Goal: Task Accomplishment & Management: Manage account settings

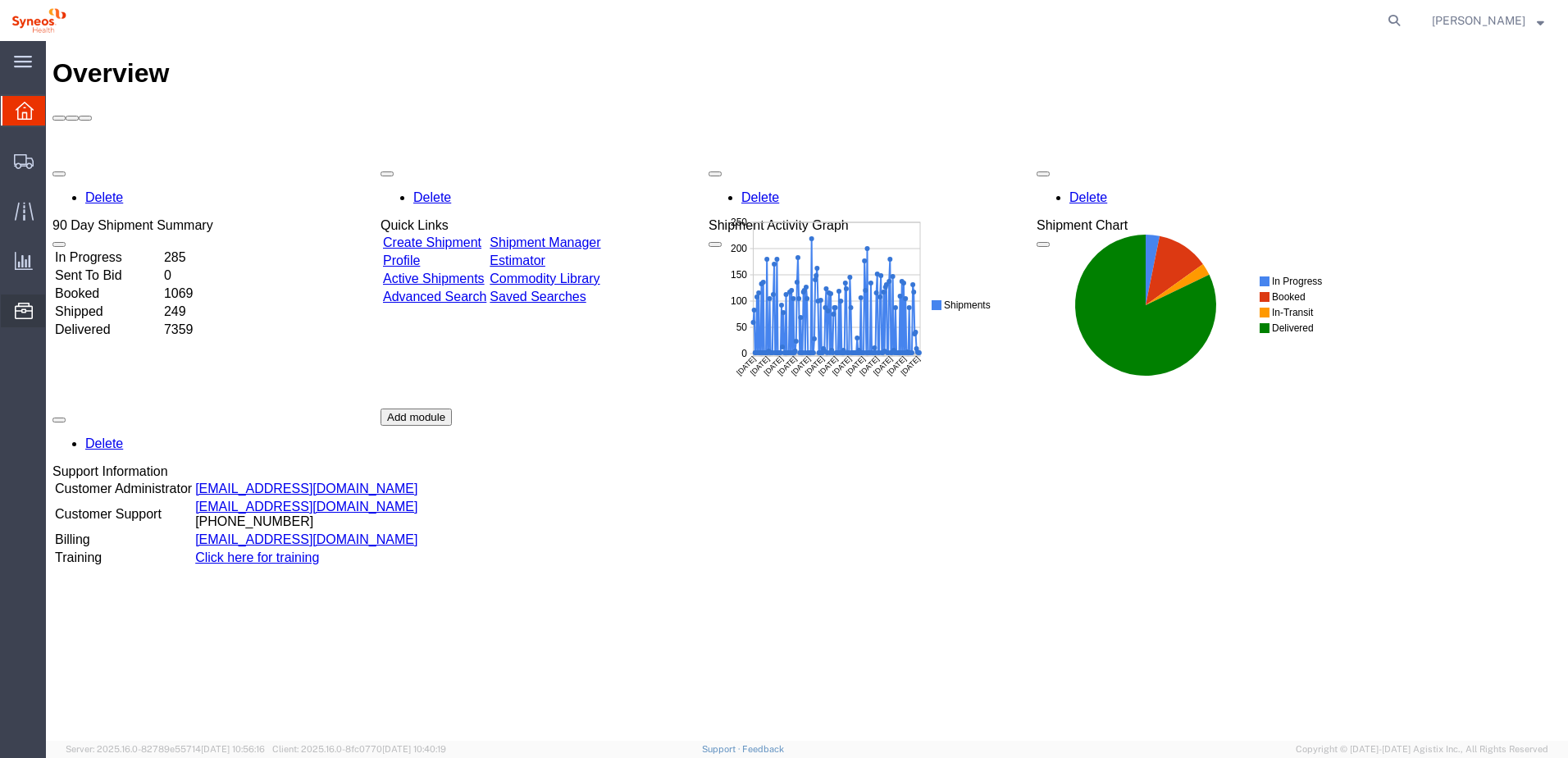
click at [21, 314] on icon at bounding box center [24, 311] width 18 height 17
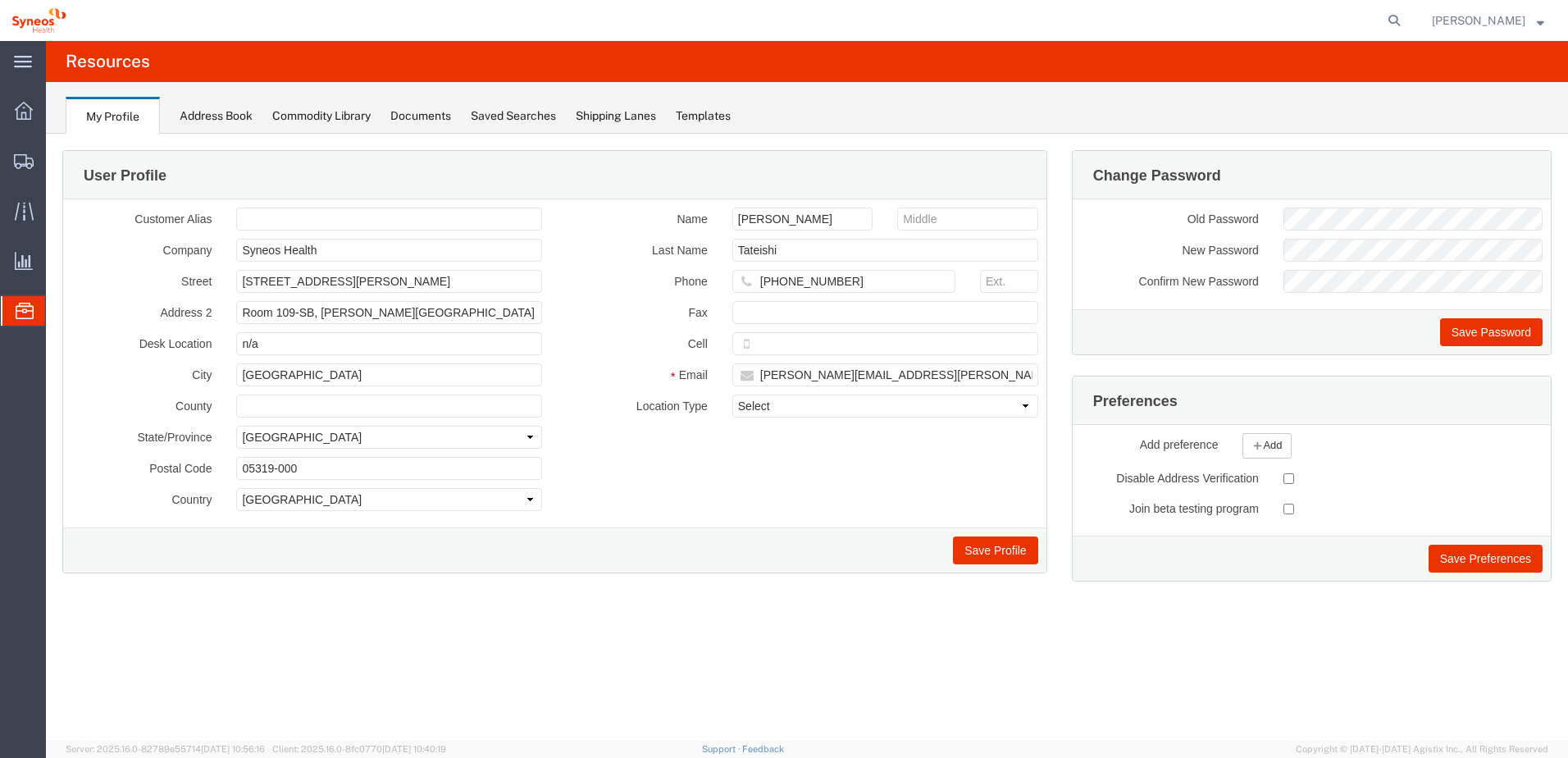
click at [0, 0] on span "Commodity Library" at bounding box center [0, 0] width 0 height 0
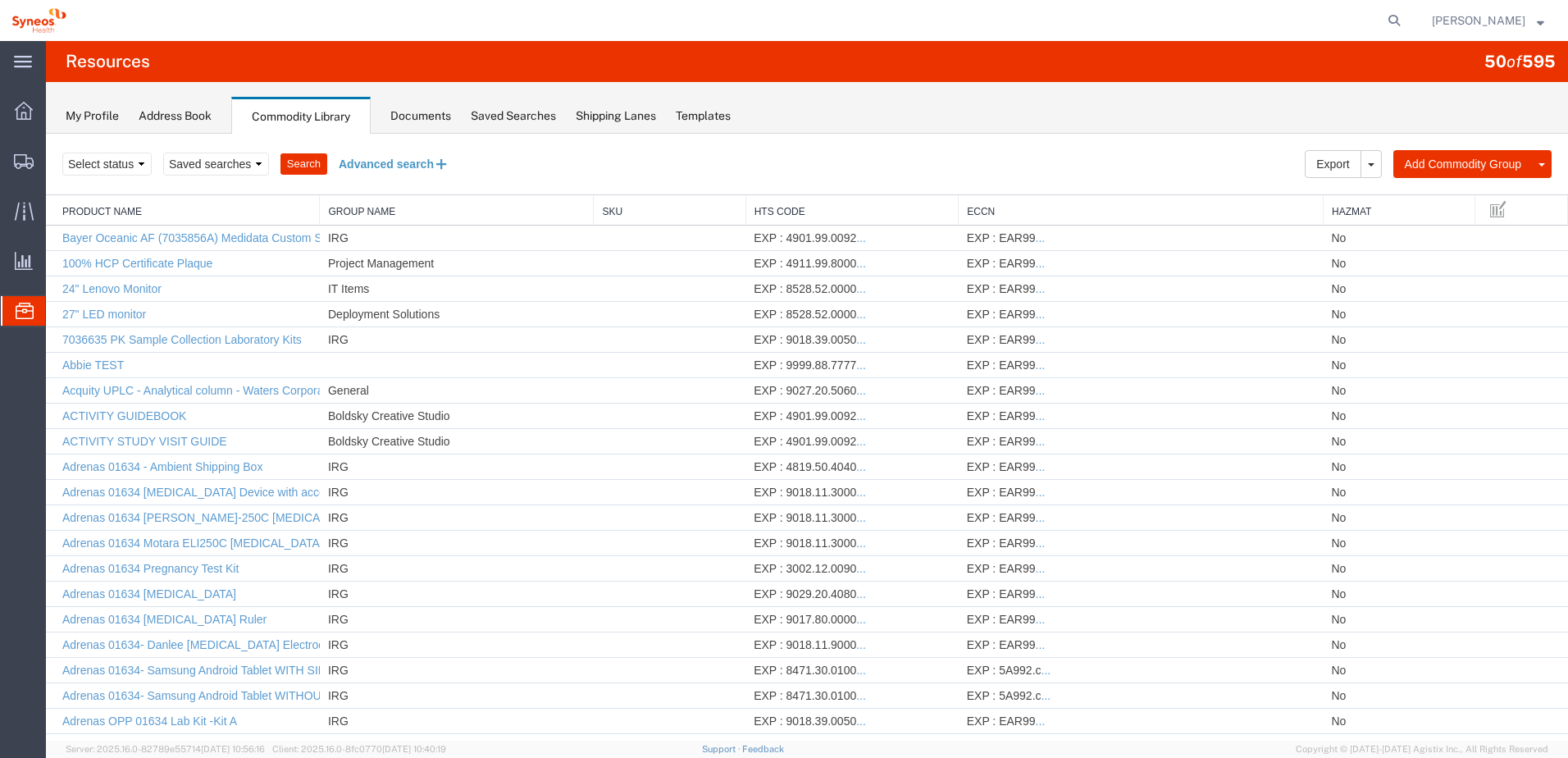
click at [392, 156] on button "Advanced search" at bounding box center [394, 164] width 133 height 28
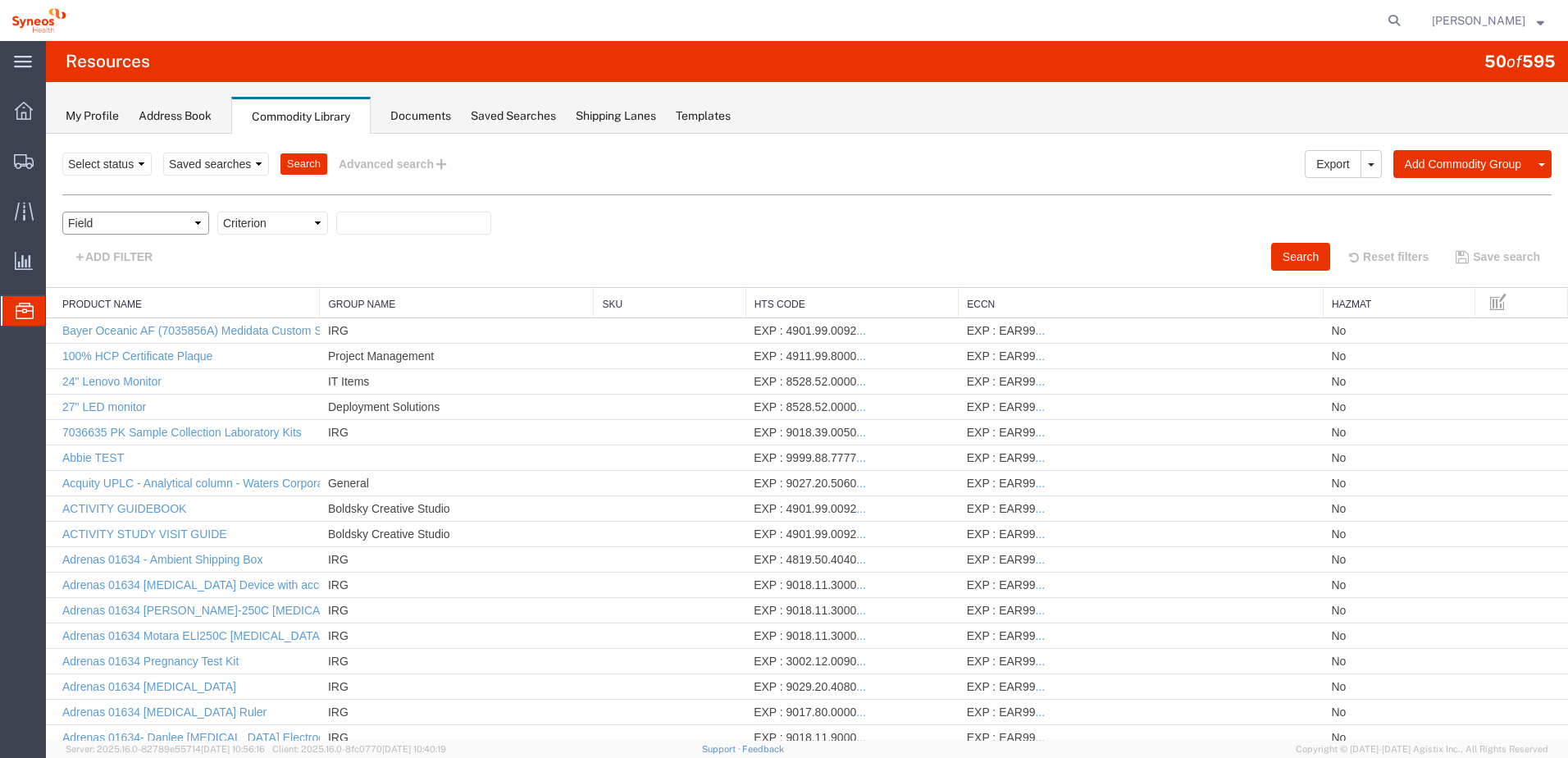
click at [139, 218] on select "Field Class Commodity Category Commodity Group Commodity Quantity Commodity Val…" at bounding box center [135, 223] width 147 height 23
select select "productName"
click at [62, 212] on select "Field Class Commodity Category Commodity Group Commodity Quantity Commodity Val…" at bounding box center [135, 223] width 147 height 23
click at [283, 223] on select "Criterion contains does not contain is is blank is not blank starts with" at bounding box center [272, 223] width 111 height 23
select select "contains"
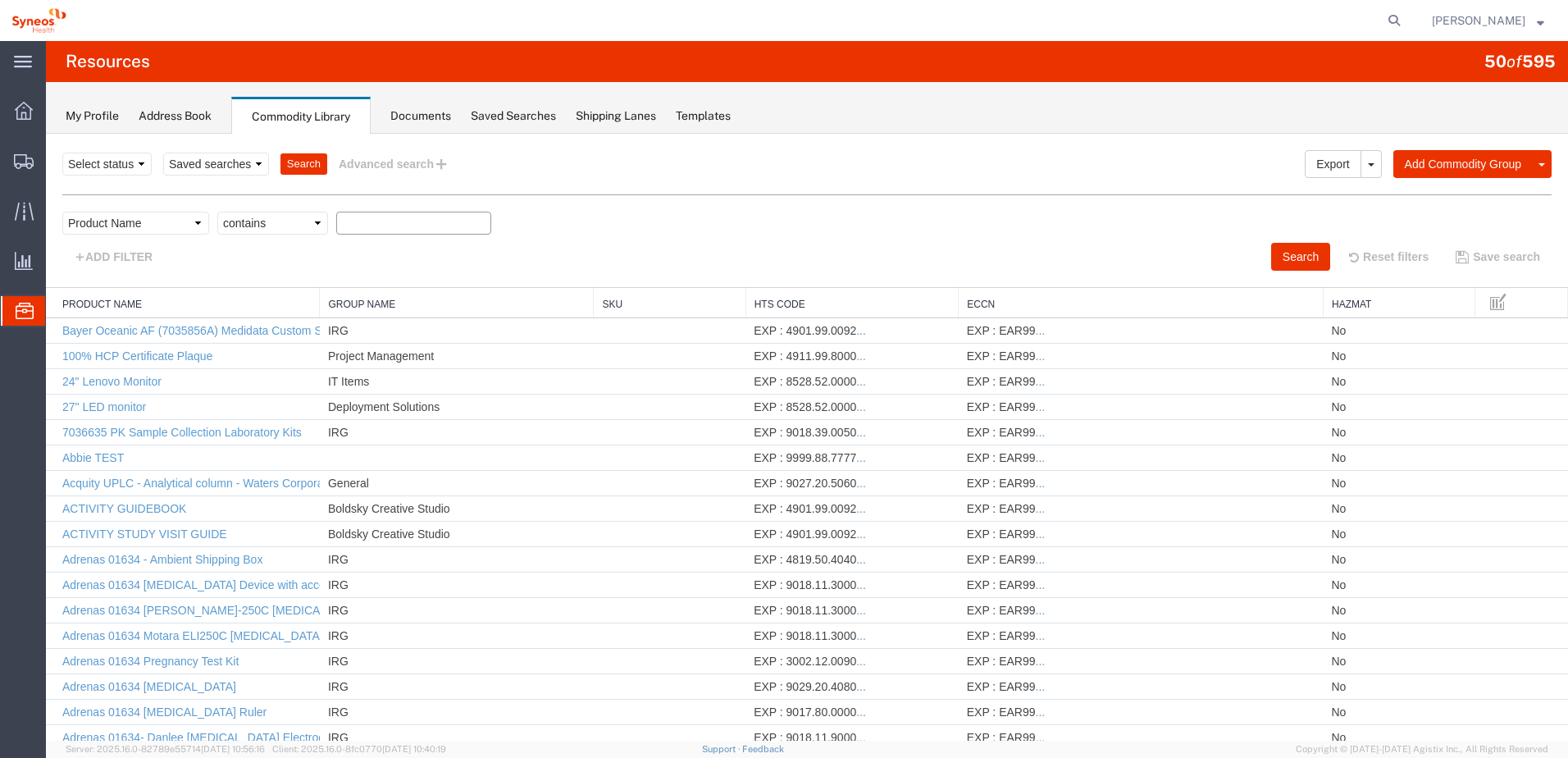
click at [217, 212] on select "Criterion contains does not contain is is blank is not blank starts with" at bounding box center [272, 223] width 111 height 23
click at [372, 222] on input "text" at bounding box center [414, 223] width 155 height 23
type input "plate"
click at [1271, 255] on button "Search" at bounding box center [1300, 256] width 59 height 28
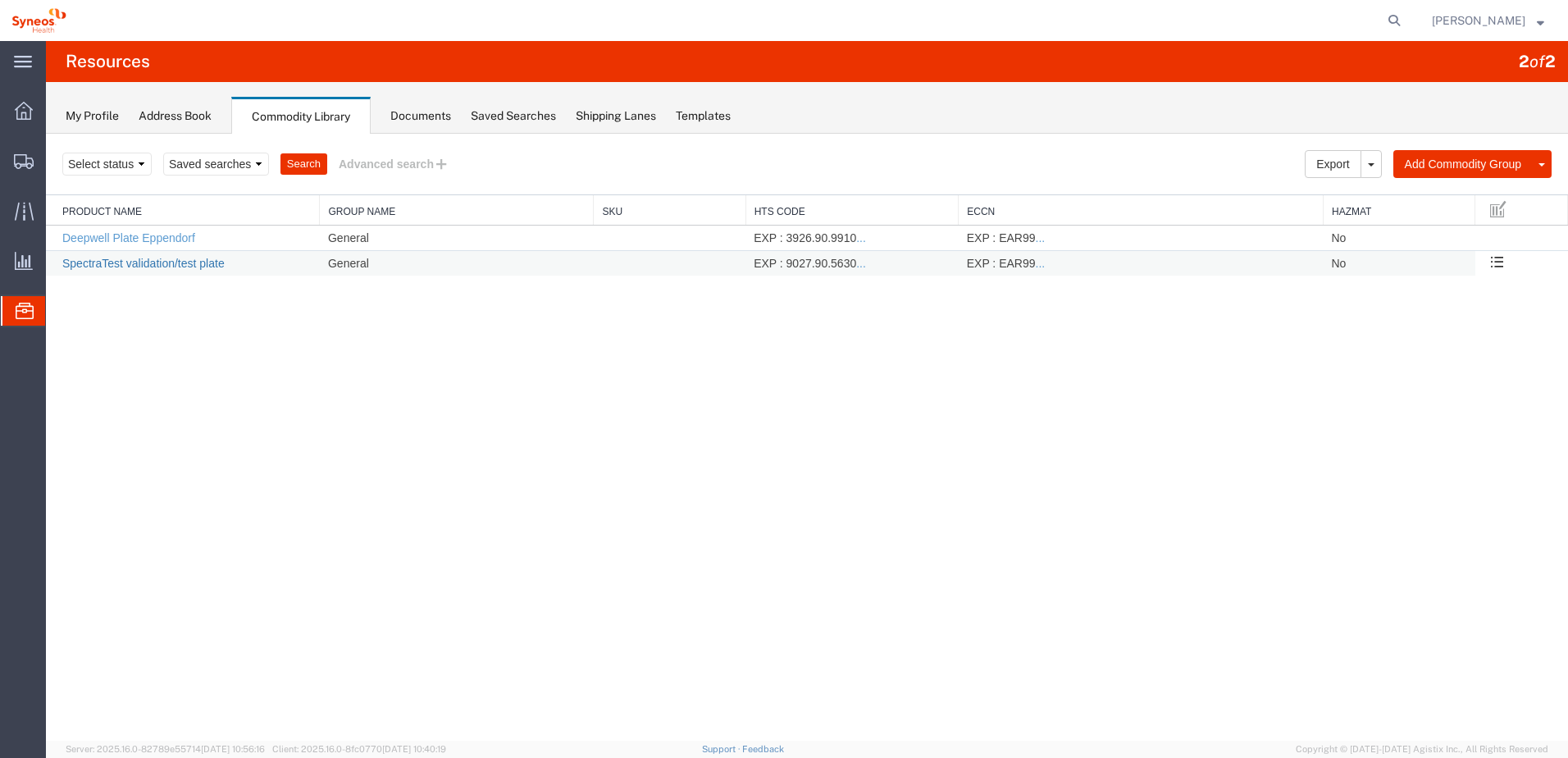
click at [174, 266] on link "SpectraTest validation/test plate" at bounding box center [143, 263] width 162 height 13
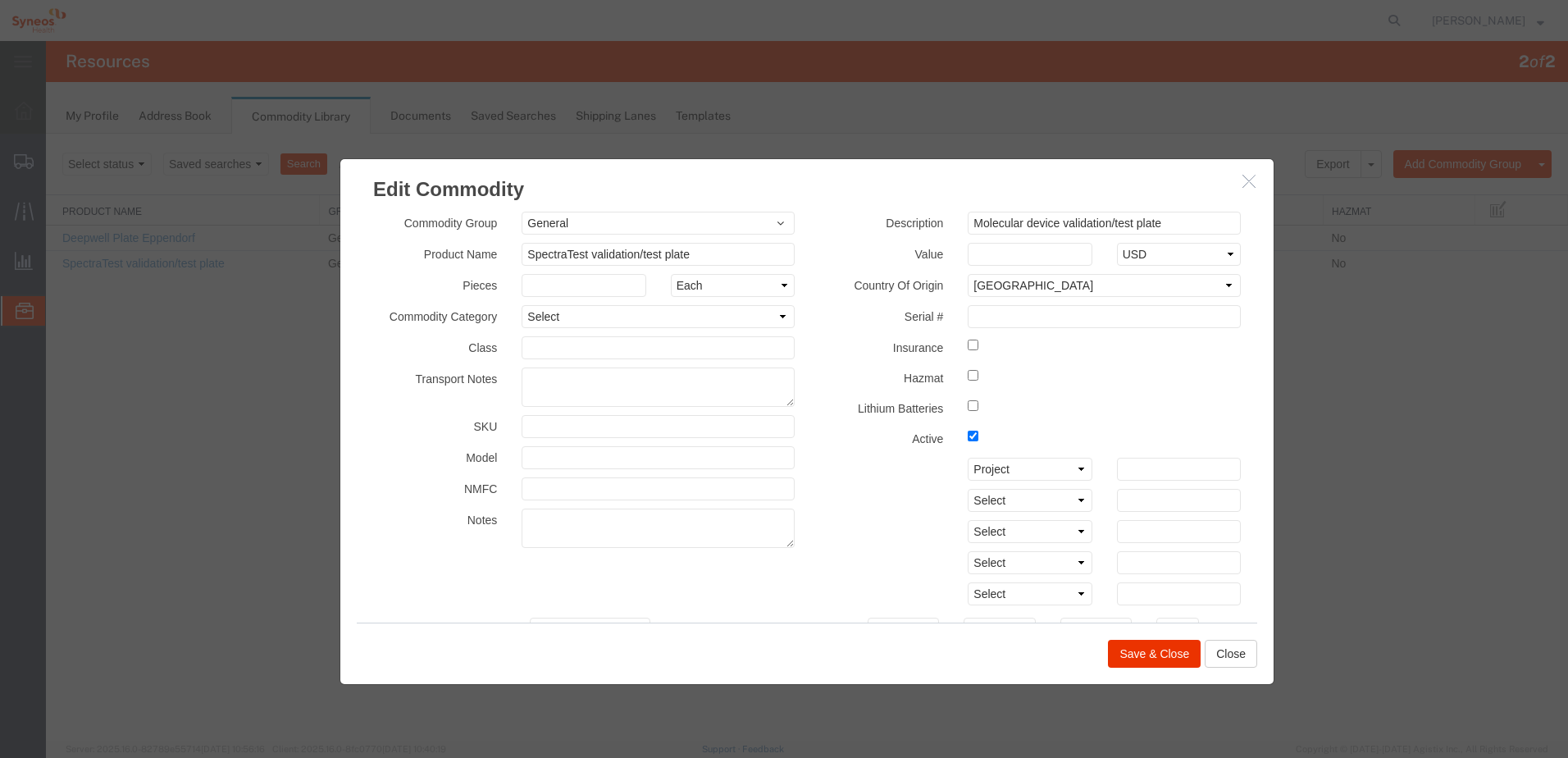
click at [1250, 180] on icon "button" at bounding box center [1248, 181] width 13 height 14
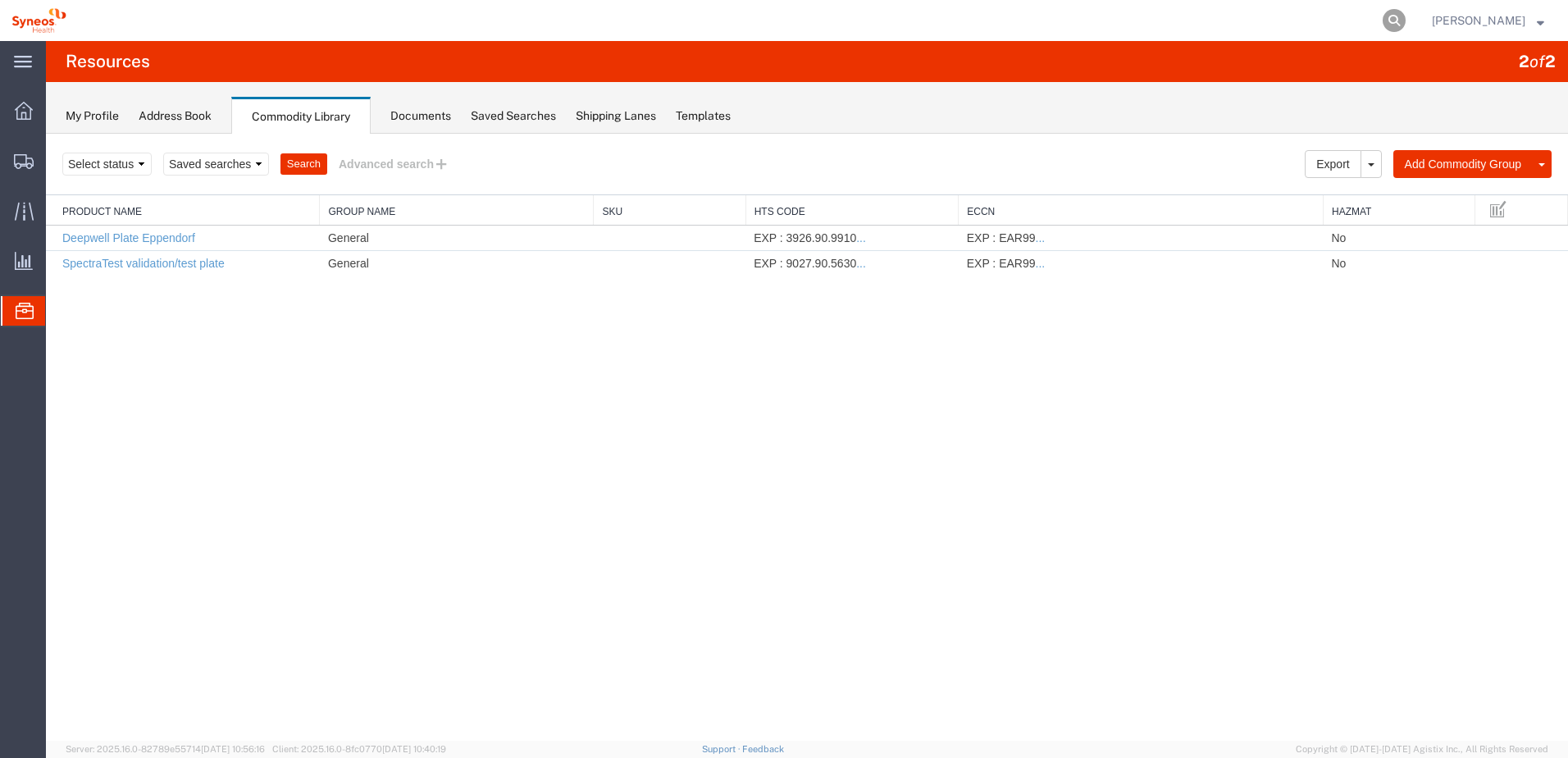
click at [1406, 21] on icon at bounding box center [1394, 20] width 23 height 23
paste input "56453588"
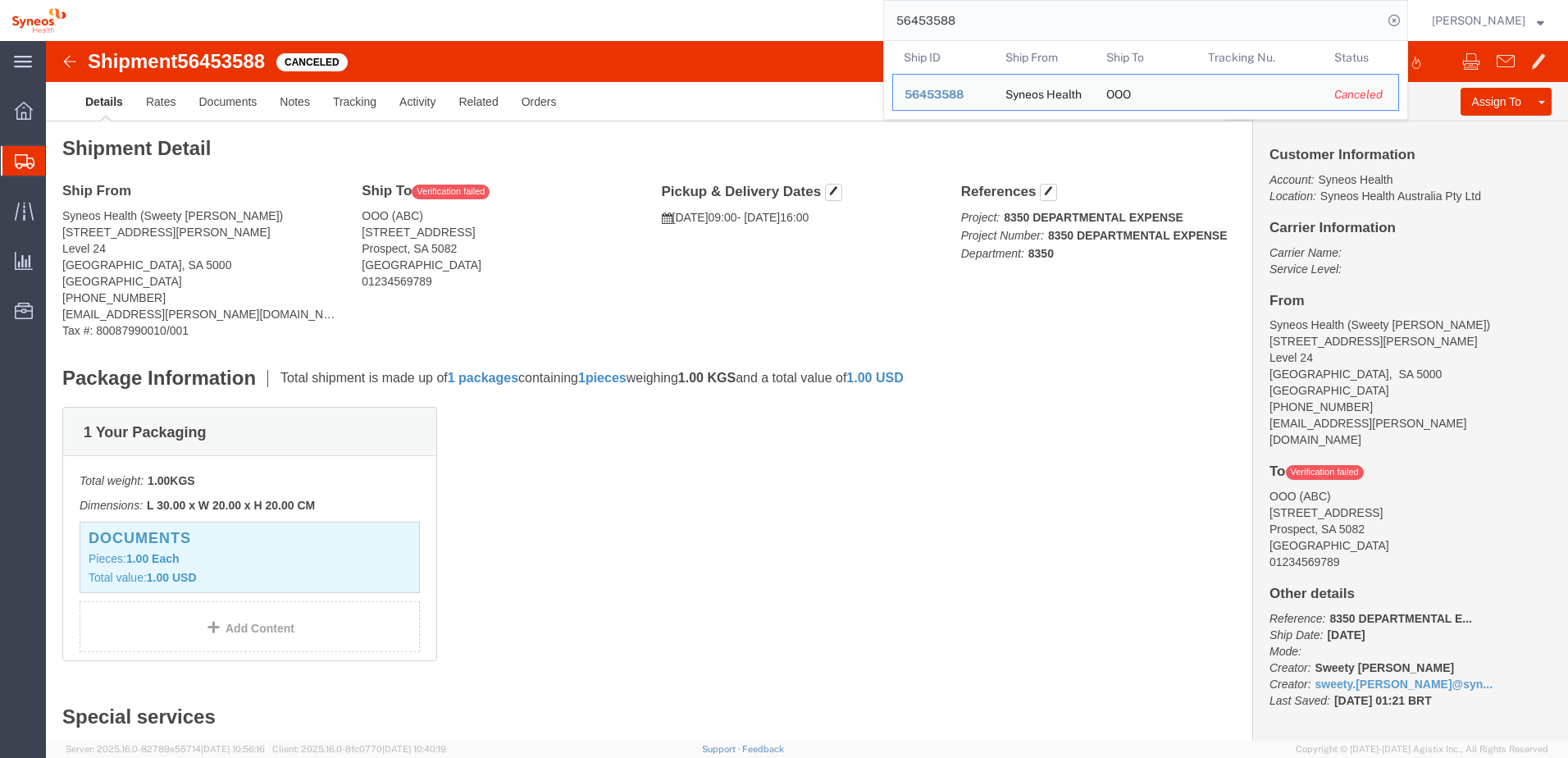
drag, startPoint x: 990, startPoint y: 20, endPoint x: 864, endPoint y: 10, distance: 126.4
click at [864, 10] on div "56453588 Ship ID Ship From Ship To Tracking Nu. Status Ship ID 56453588 Ship Fr…" at bounding box center [743, 20] width 1330 height 41
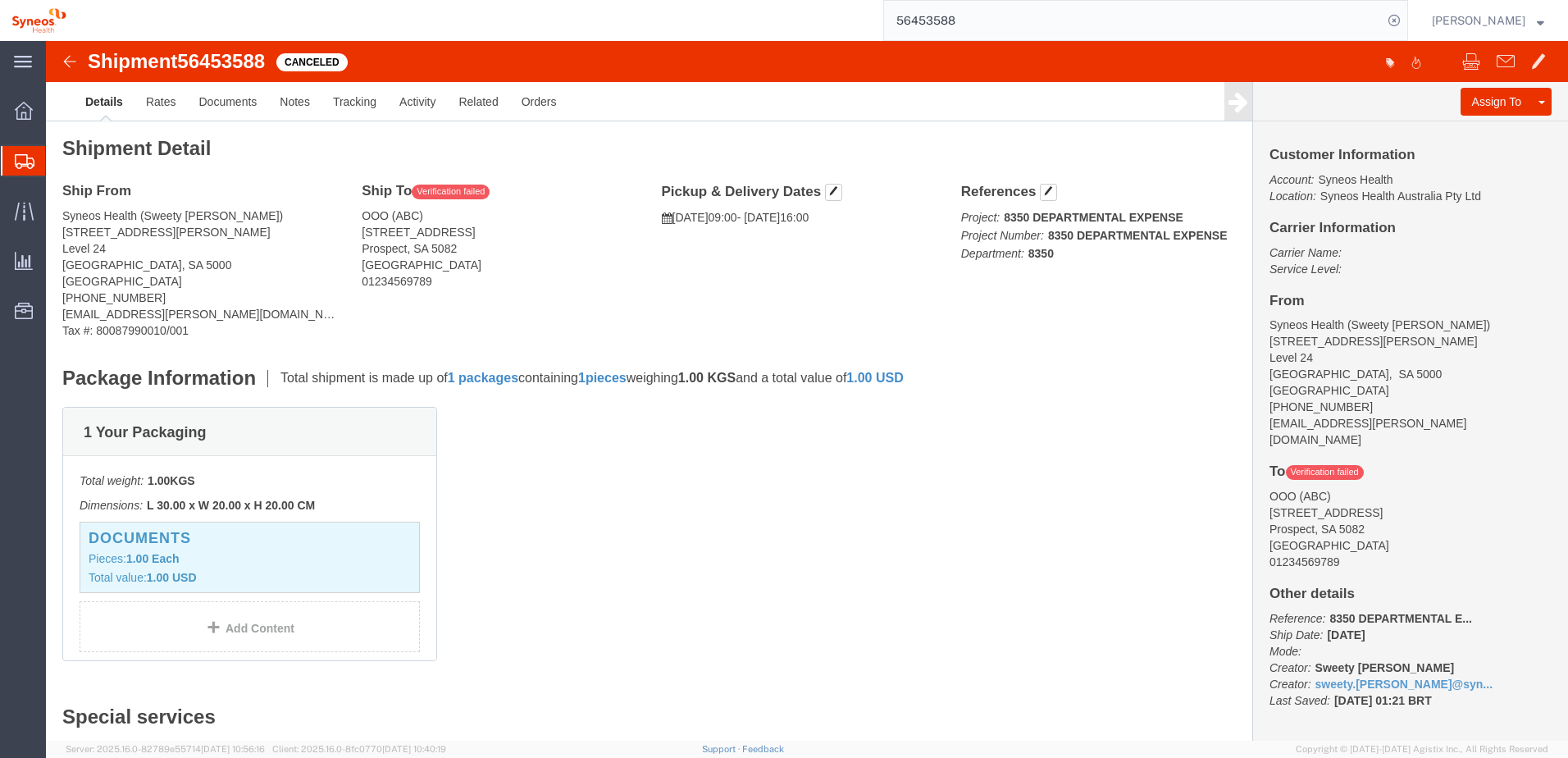
paste input "9"
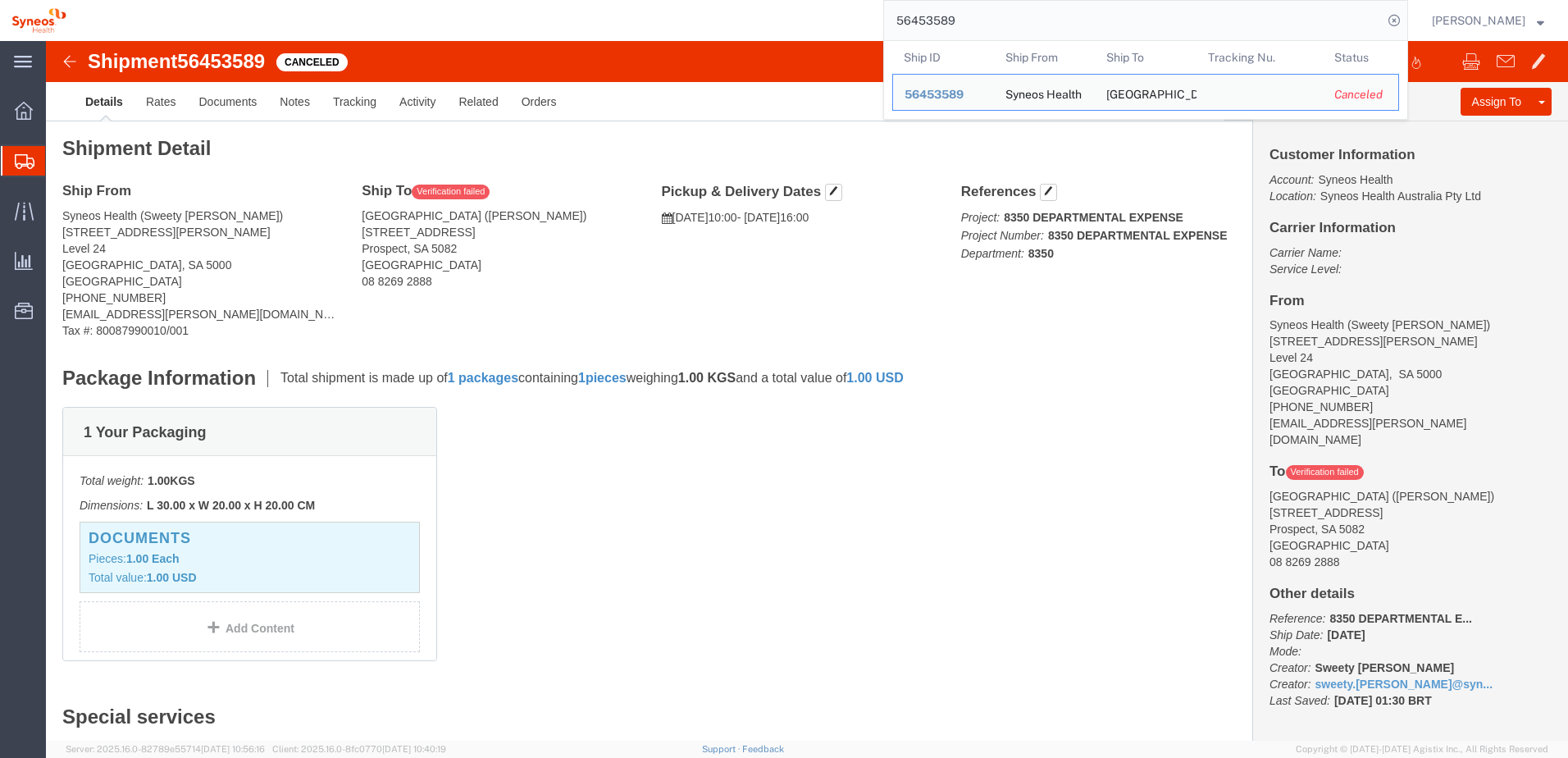
drag, startPoint x: 986, startPoint y: 22, endPoint x: 847, endPoint y: 3, distance: 140.3
click at [847, 3] on div "56453589 Ship ID Ship From Ship To Tracking Nu. Status Ship ID 56453589 Ship Fr…" at bounding box center [743, 20] width 1330 height 41
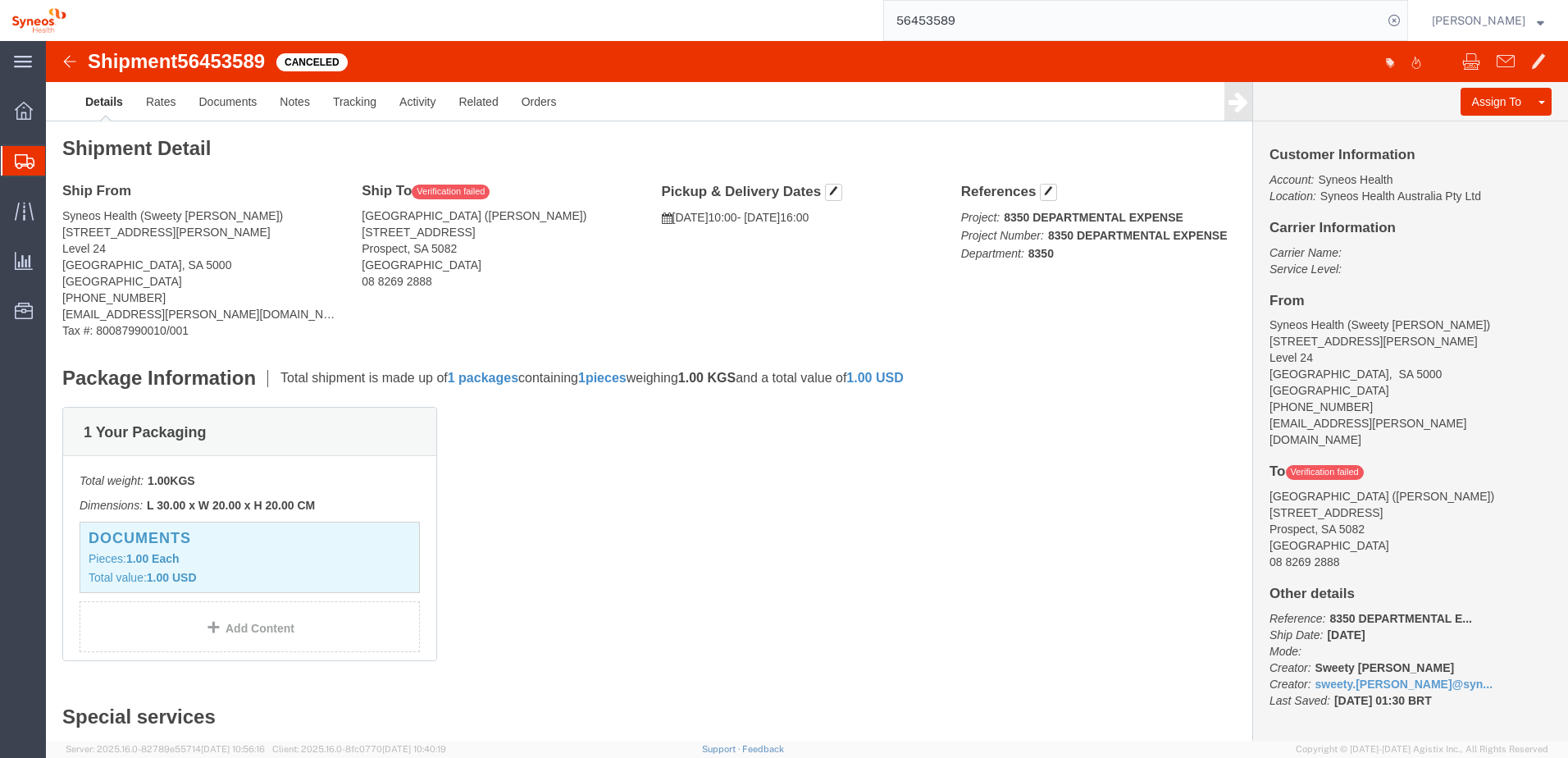
paste input "5465"
type input "56455465"
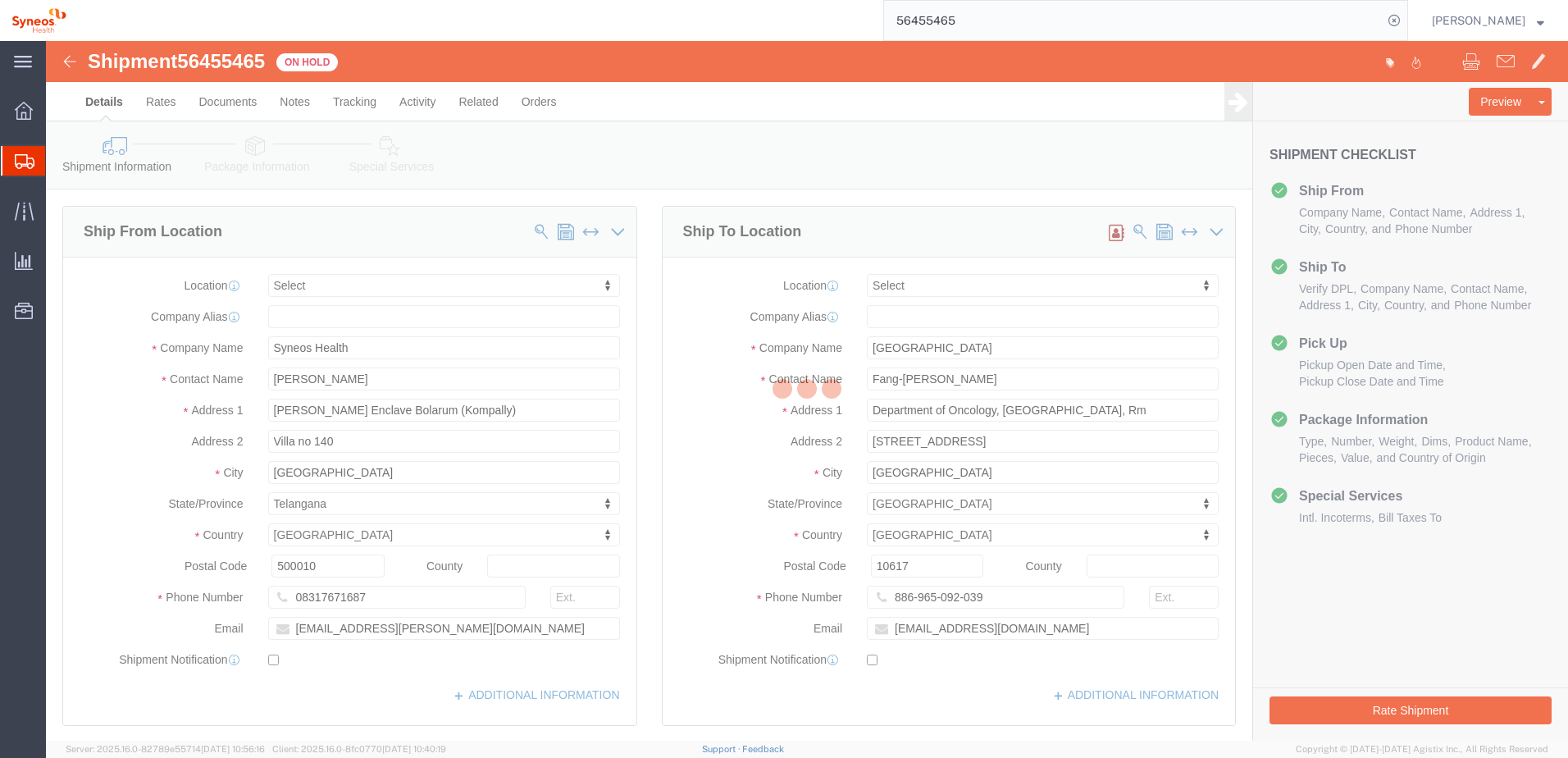
select select
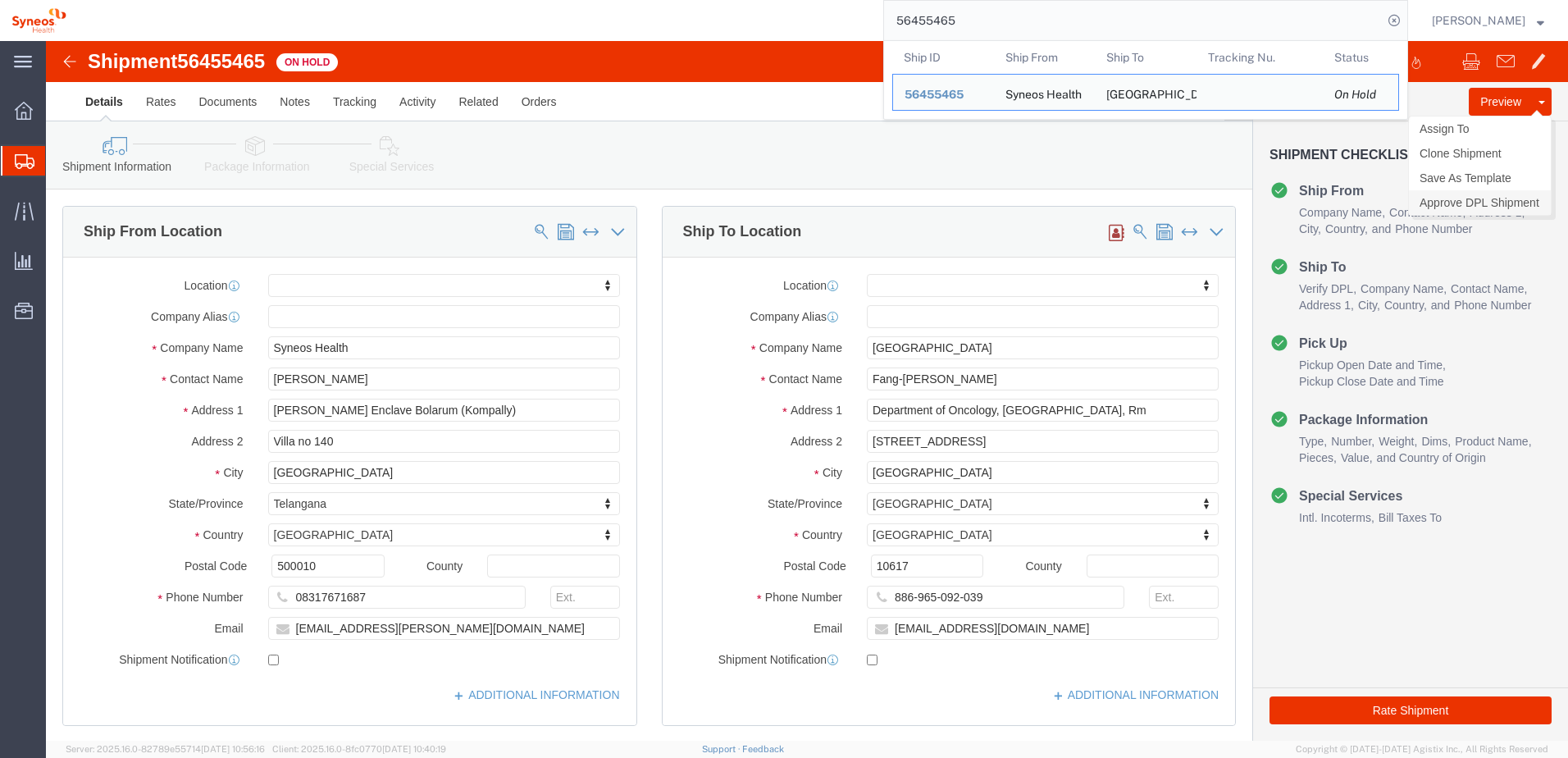
click link "Approve DPL Shipment"
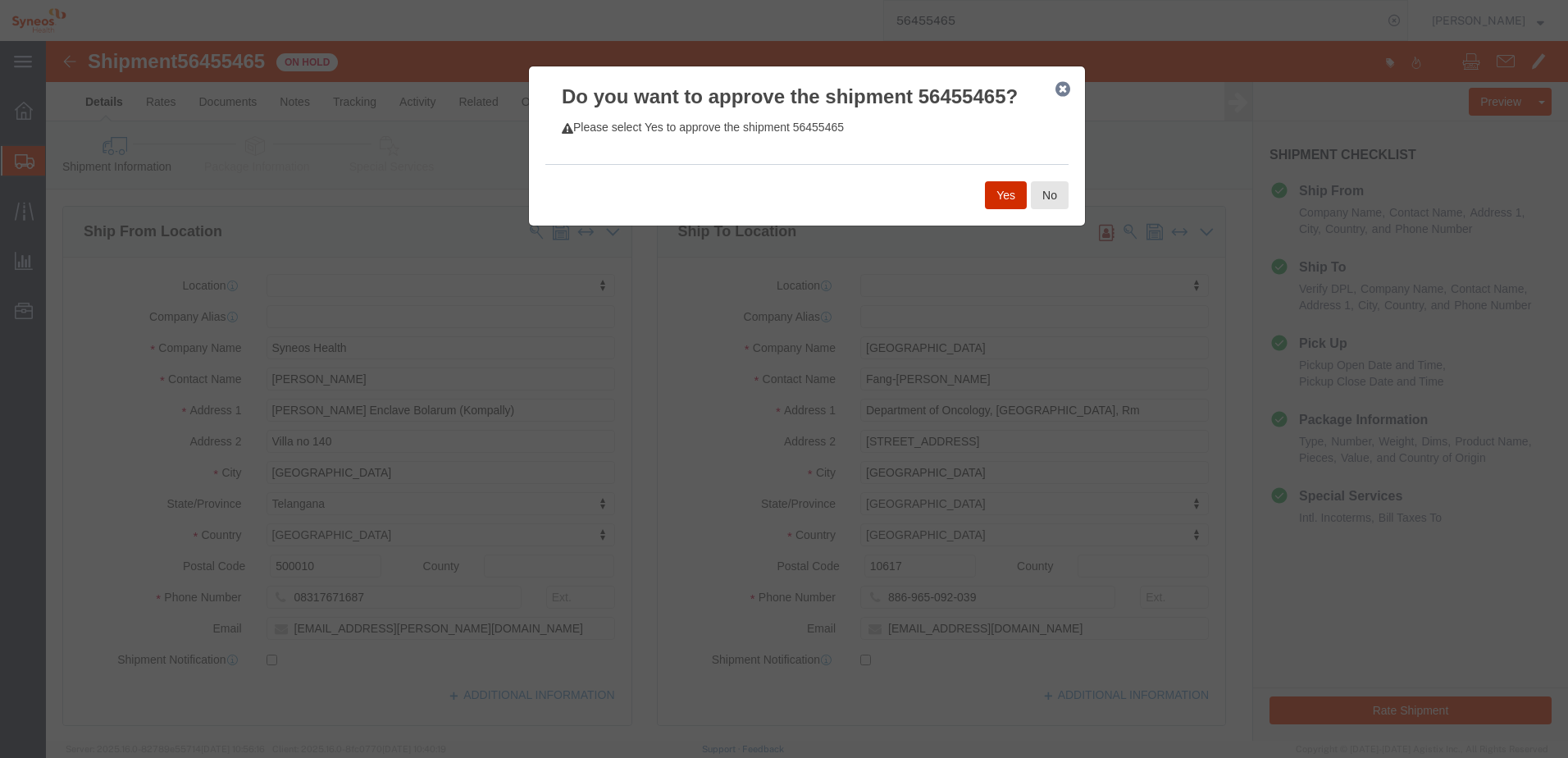
click button "Yes"
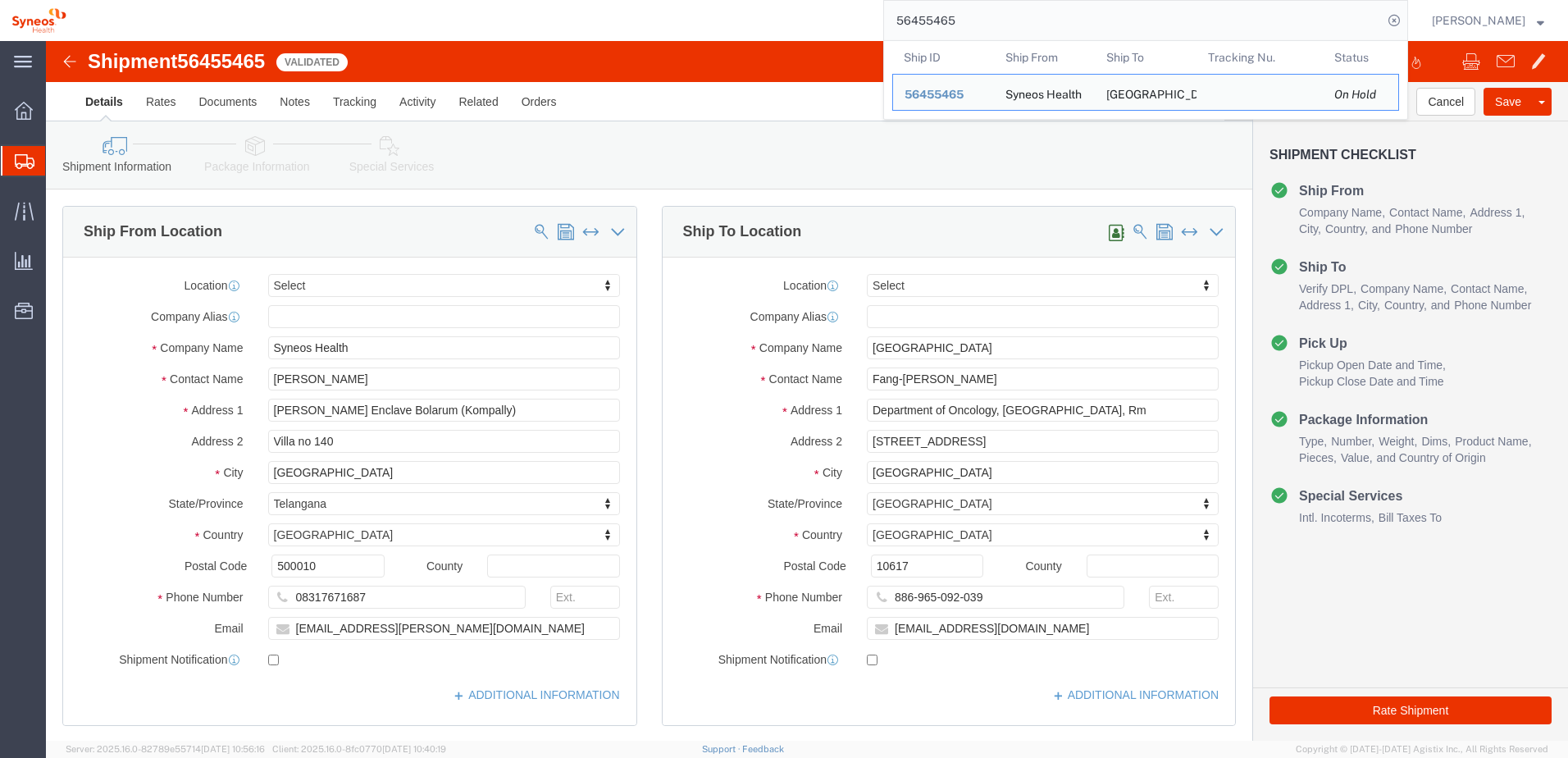
drag, startPoint x: 1078, startPoint y: 18, endPoint x: 833, endPoint y: 17, distance: 245.0
click at [835, 17] on div "56455465 Ship ID Ship From Ship To Tracking Nu. Status Ship ID 56455465 Ship Fr…" at bounding box center [743, 20] width 1330 height 41
paste input "56455552"
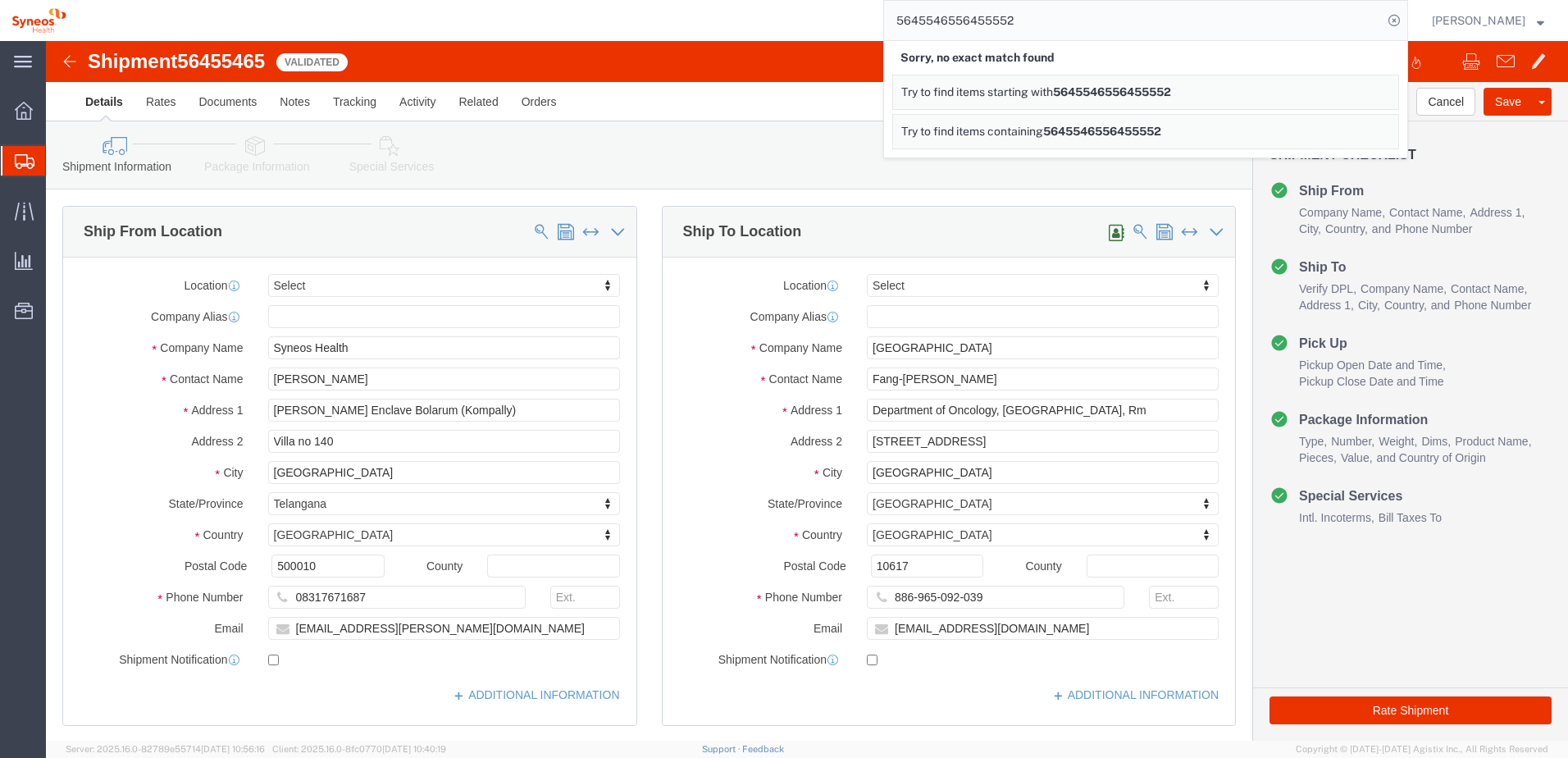
drag, startPoint x: 1104, startPoint y: 18, endPoint x: 808, endPoint y: 12, distance: 296.1
click at [809, 11] on div "5645546556455552 Sorry, no exact match found Try to find items starting with 56…" at bounding box center [743, 20] width 1330 height 41
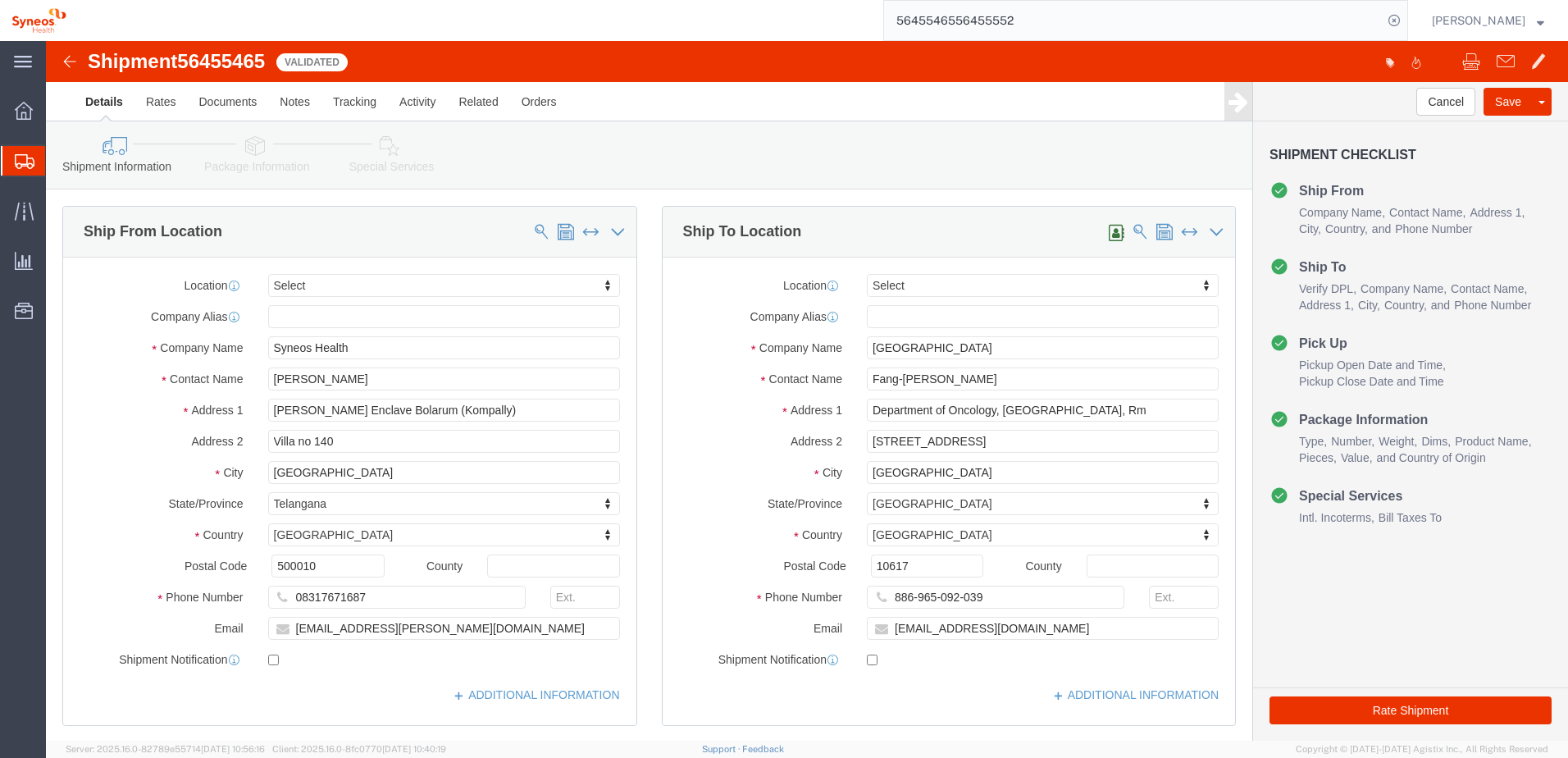
paste input "search"
type input "56455552"
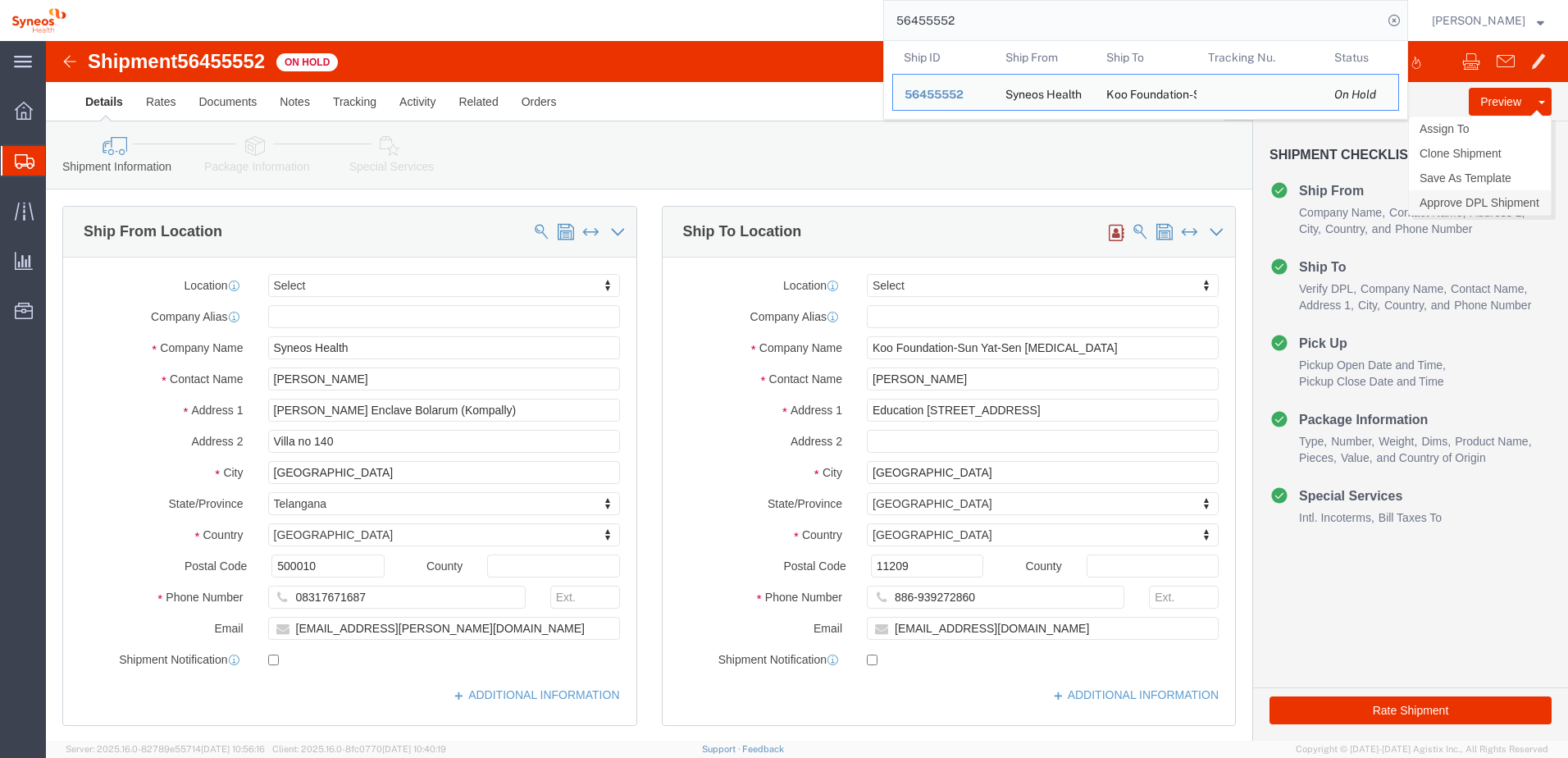
click link "Approve DPL Shipment"
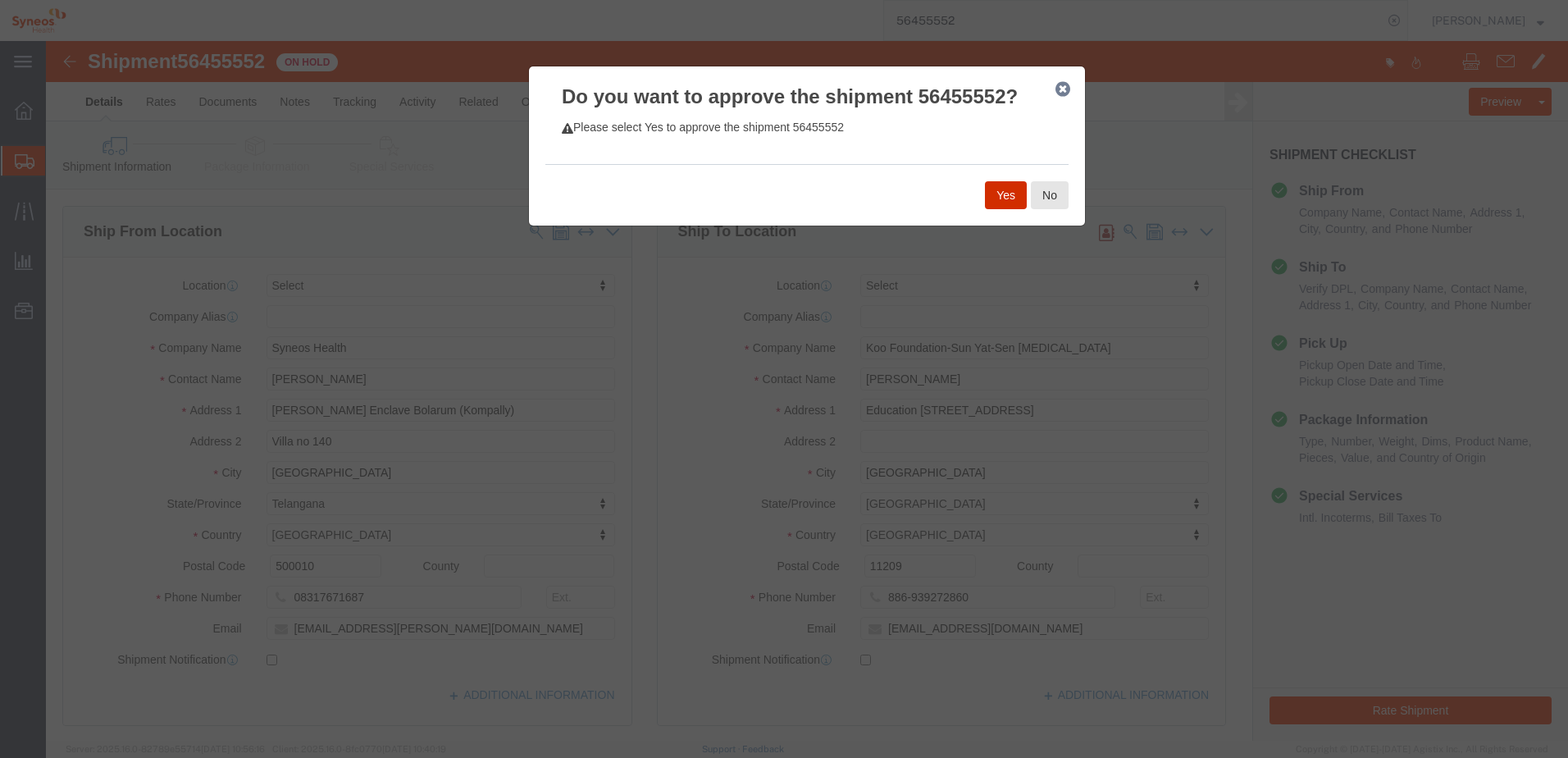
click button "Yes"
